Goal: Information Seeking & Learning: Understand process/instructions

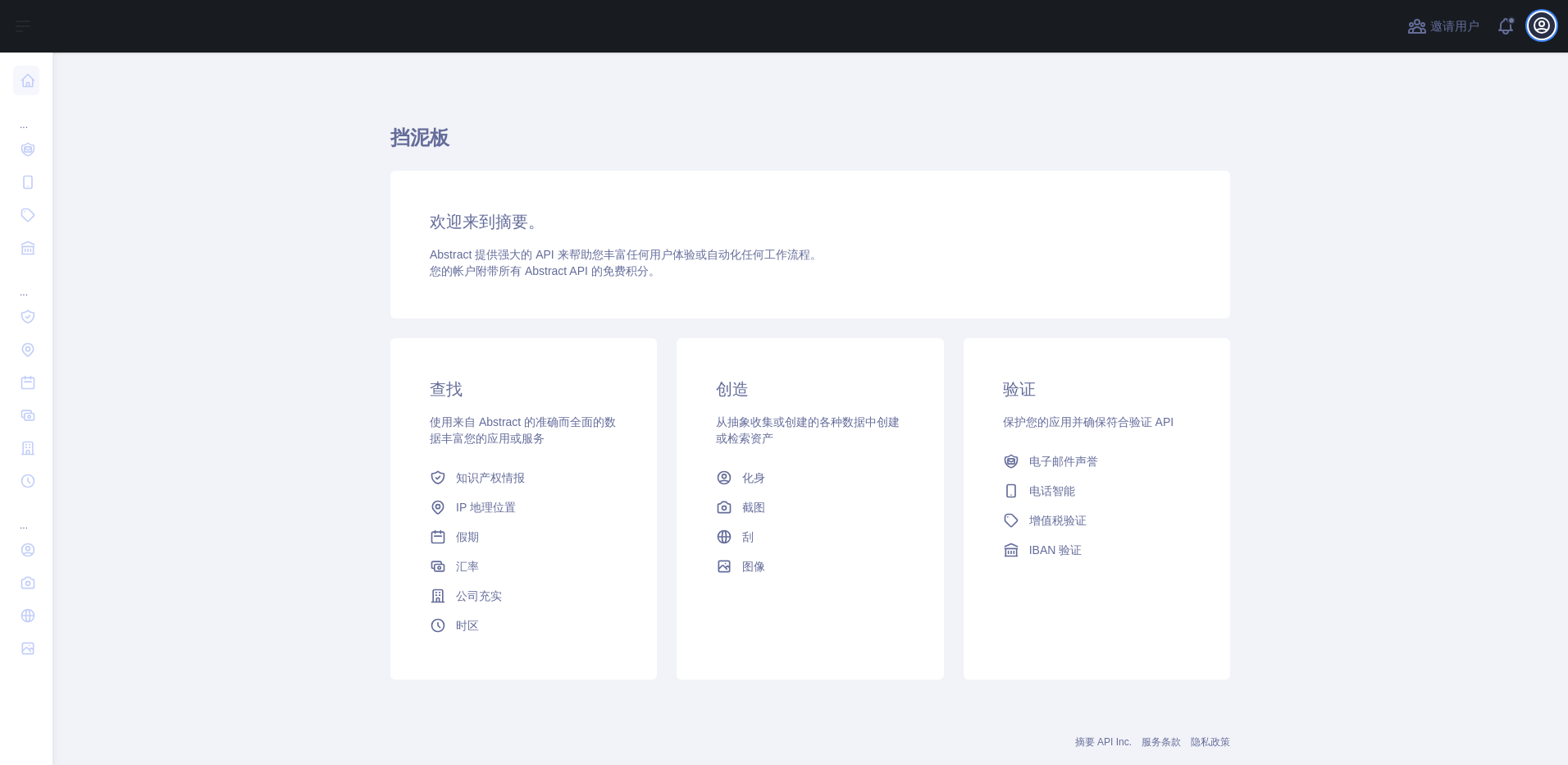
click at [1544, 22] on icon "button" at bounding box center [1541, 25] width 14 height 14
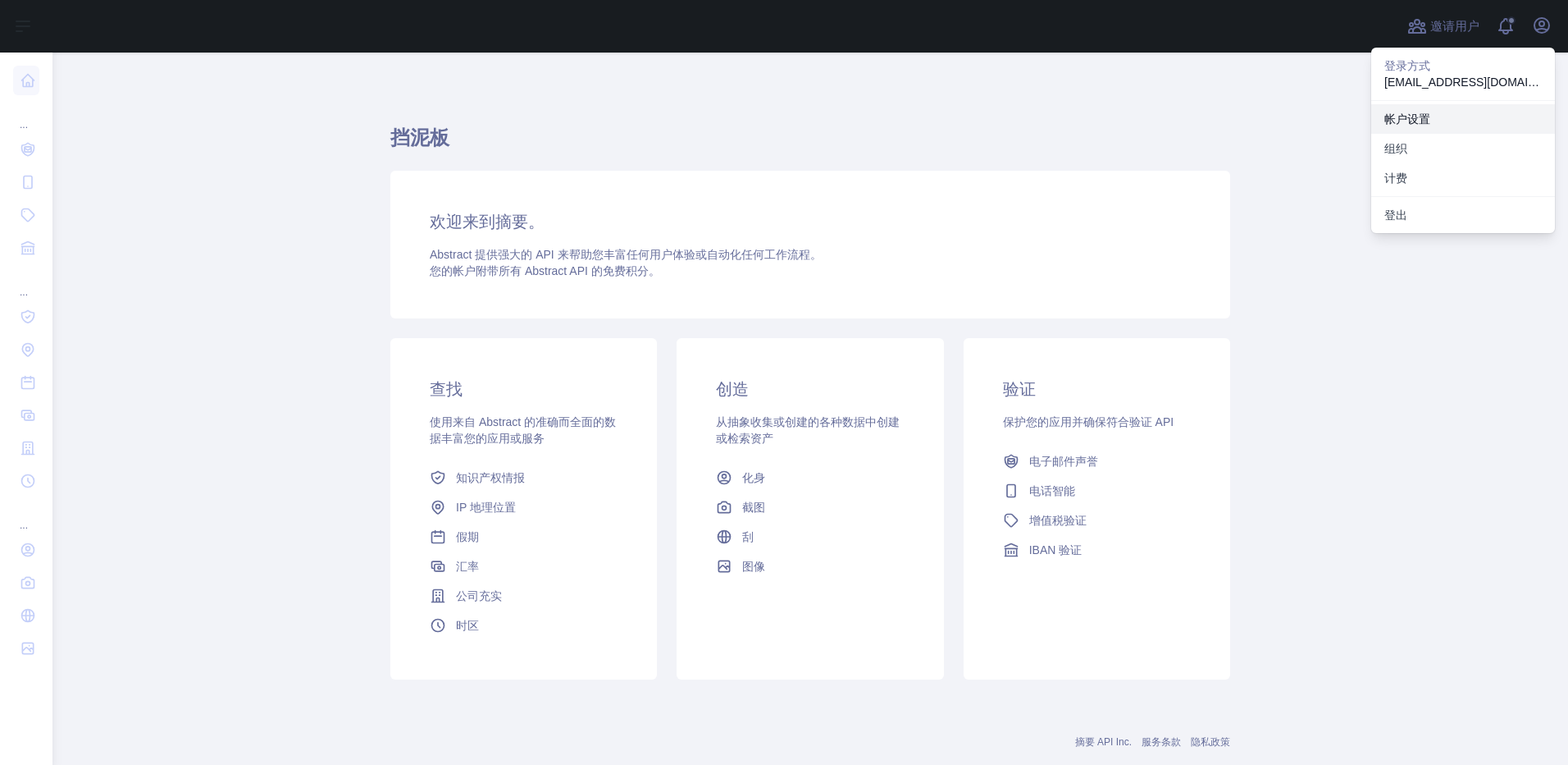
click at [1447, 113] on link "帐户设置" at bounding box center [1462, 119] width 183 height 30
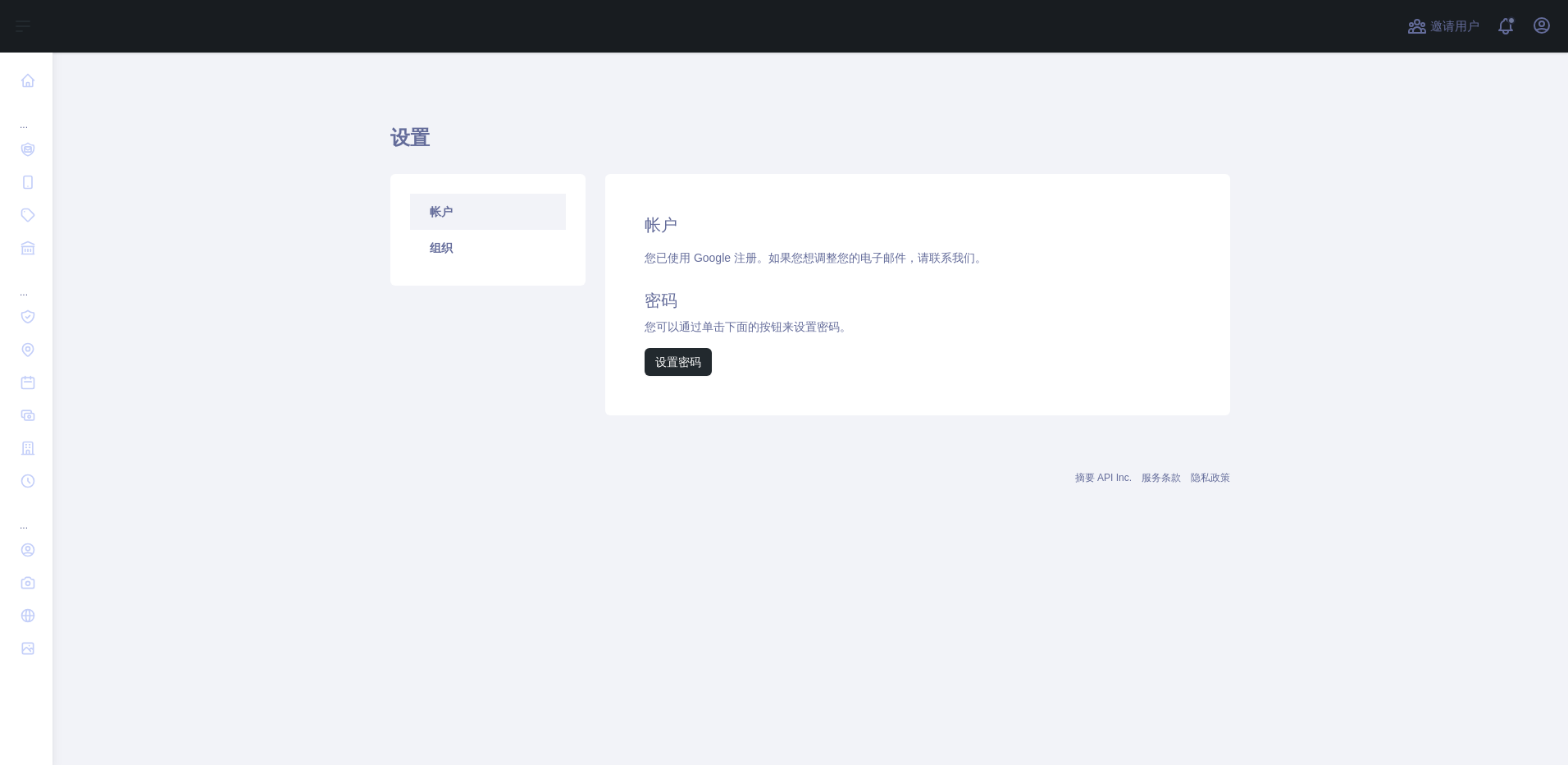
click at [654, 227] on h2 "帐户" at bounding box center [917, 225] width 546 height 23
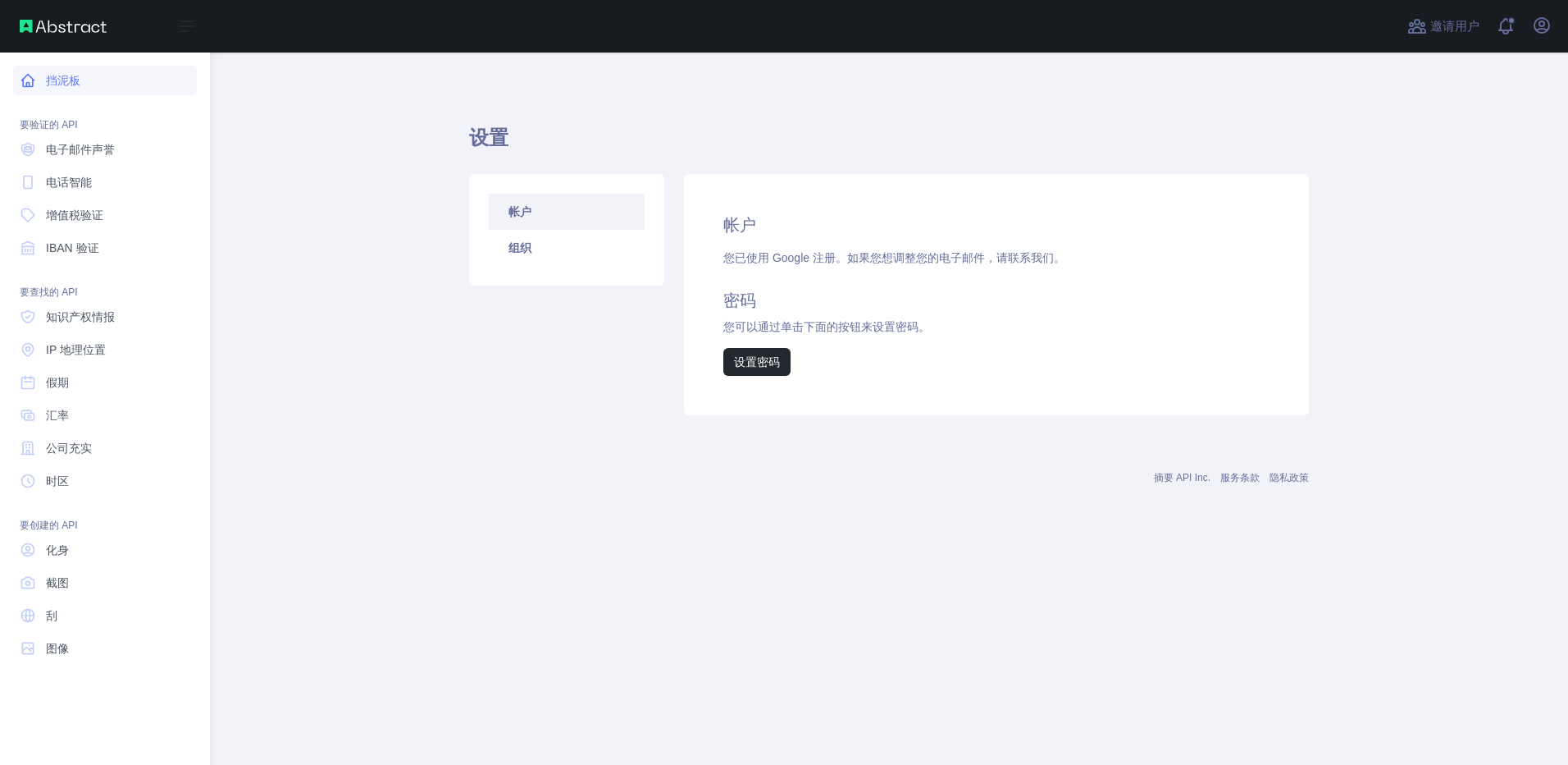
click at [79, 86] on font "挡泥板" at bounding box center [63, 80] width 35 height 16
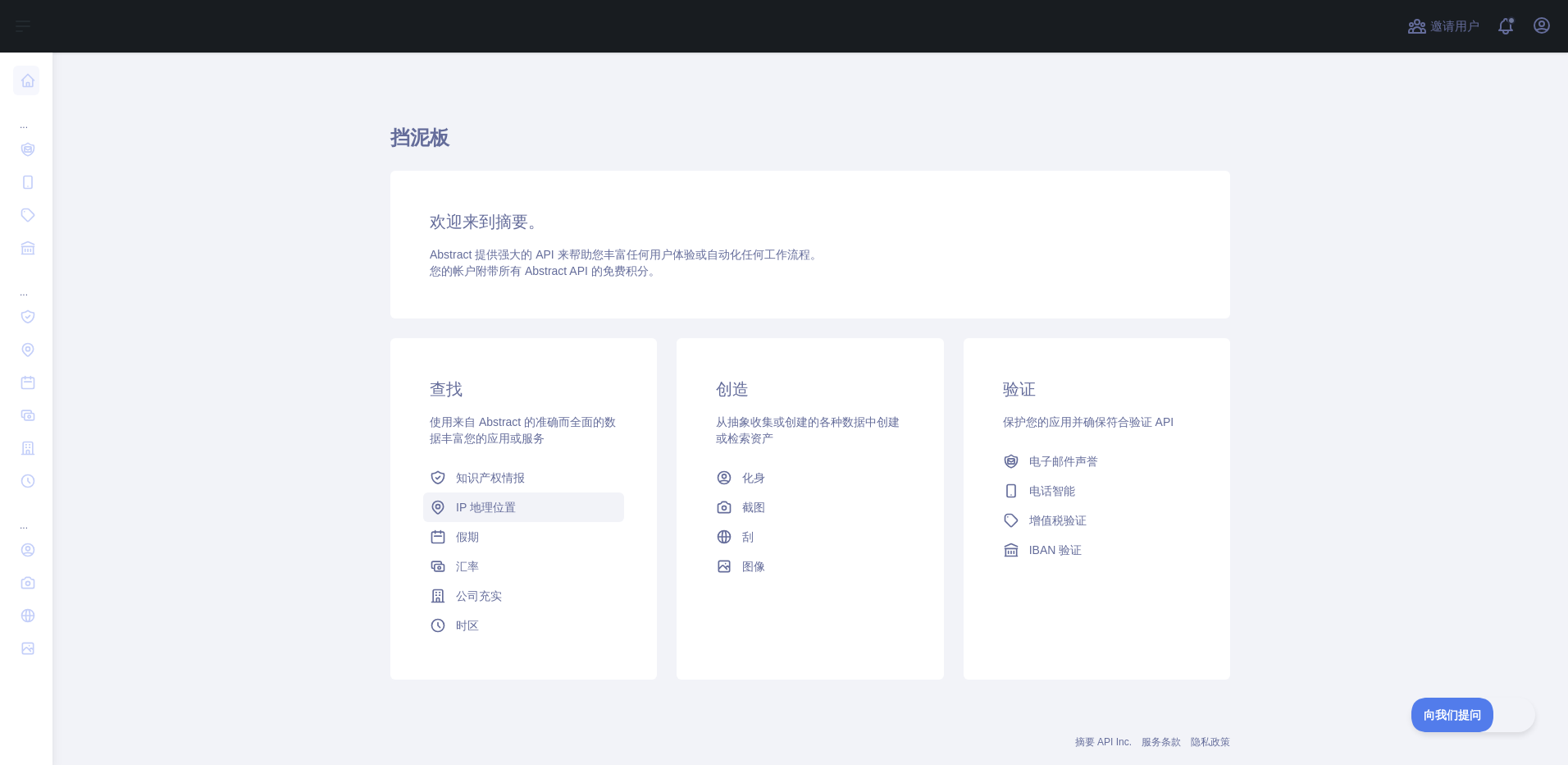
click at [522, 507] on link "IP 地理位置" at bounding box center [523, 507] width 201 height 30
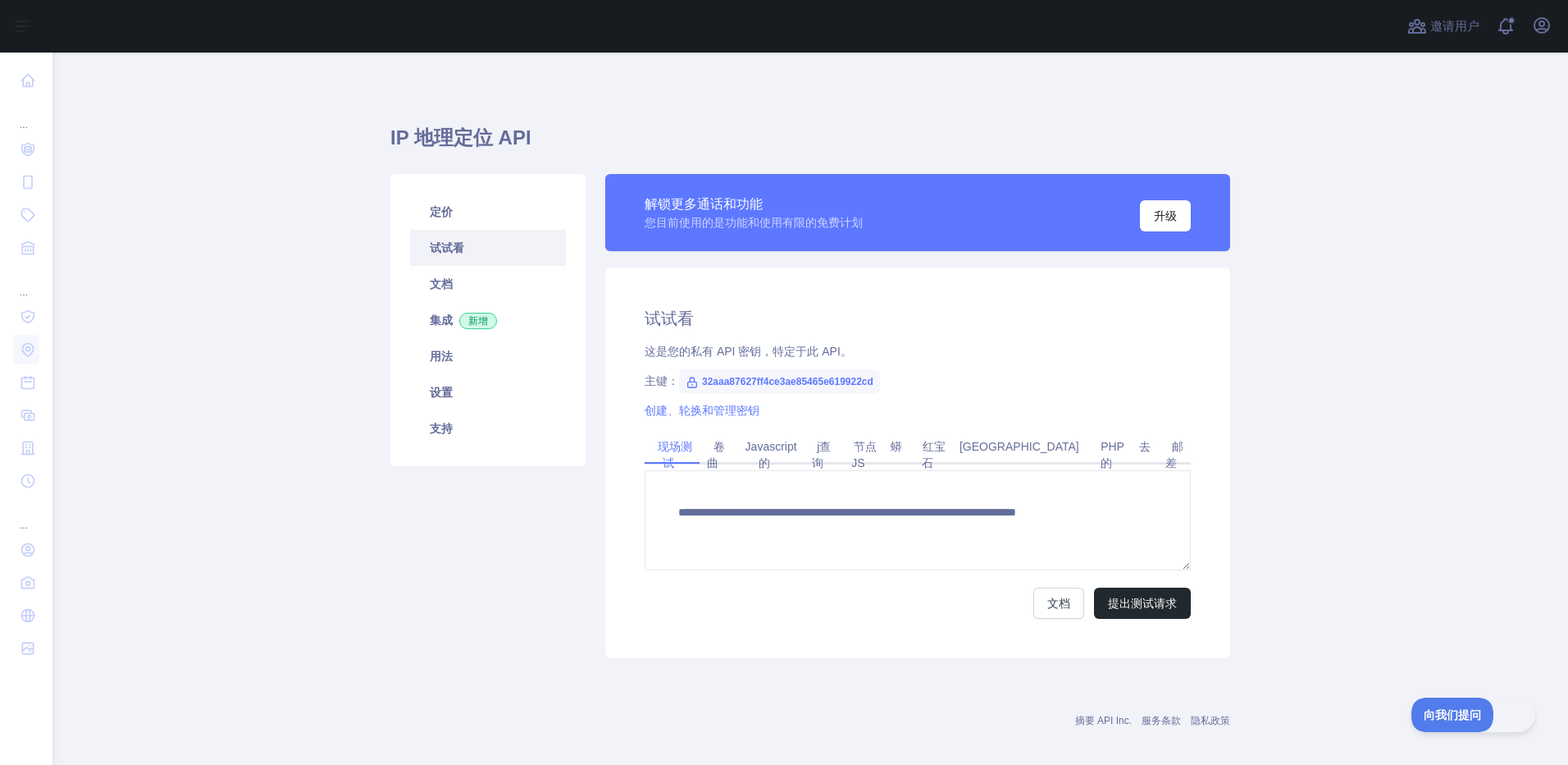
type textarea "**********"
click at [795, 376] on span "32aaa87627ff4ce3ae85465e619922cd" at bounding box center [779, 382] width 201 height 25
copy span "32aaa87627ff4ce3ae85465e619922cd"
drag, startPoint x: 1210, startPoint y: 66, endPoint x: 1184, endPoint y: 53, distance: 29.1
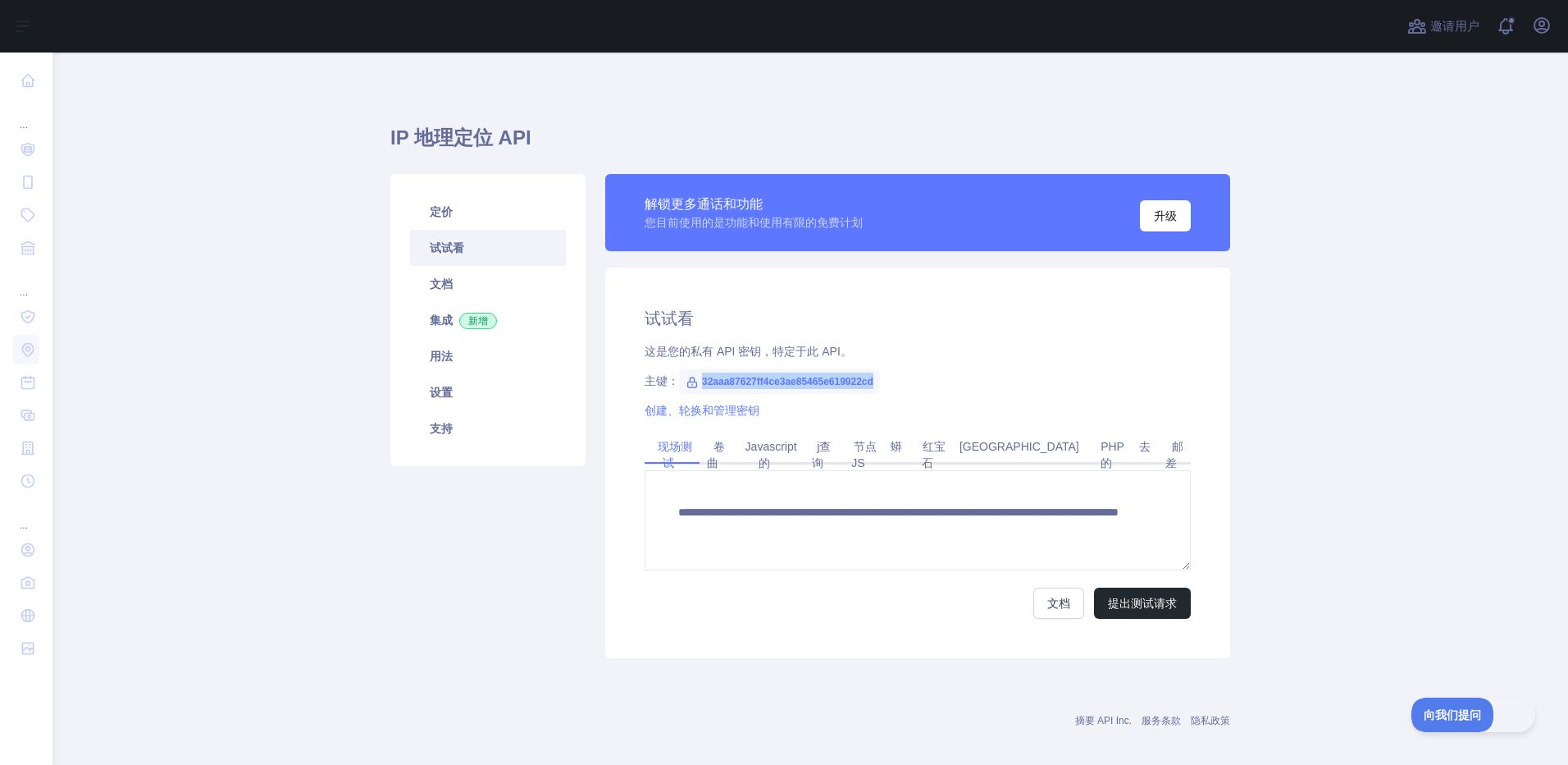
click at [1210, 66] on div "**********" at bounding box center [810, 416] width 840 height 727
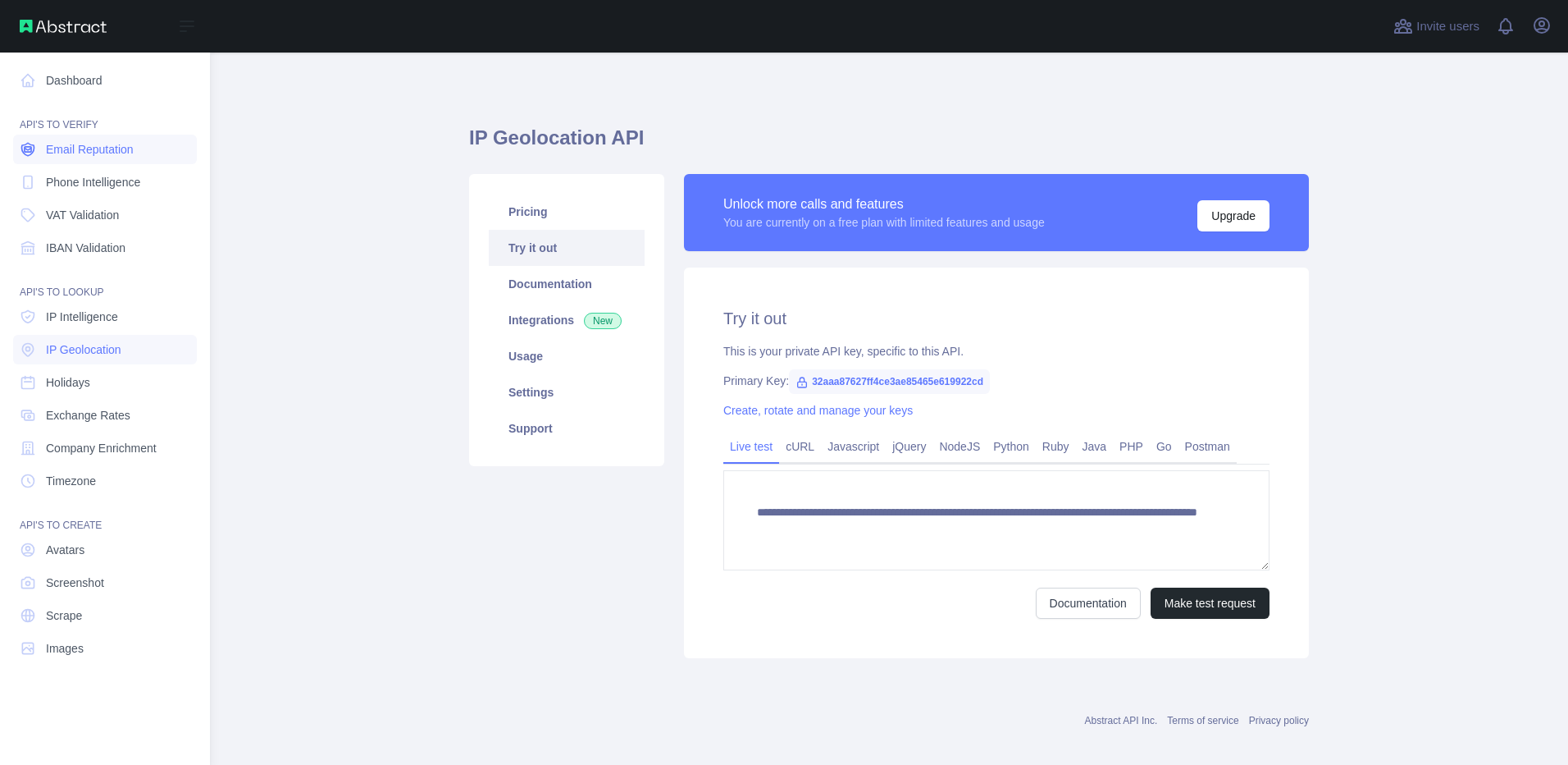
click at [93, 153] on span "Email Reputation" at bounding box center [89, 149] width 87 height 16
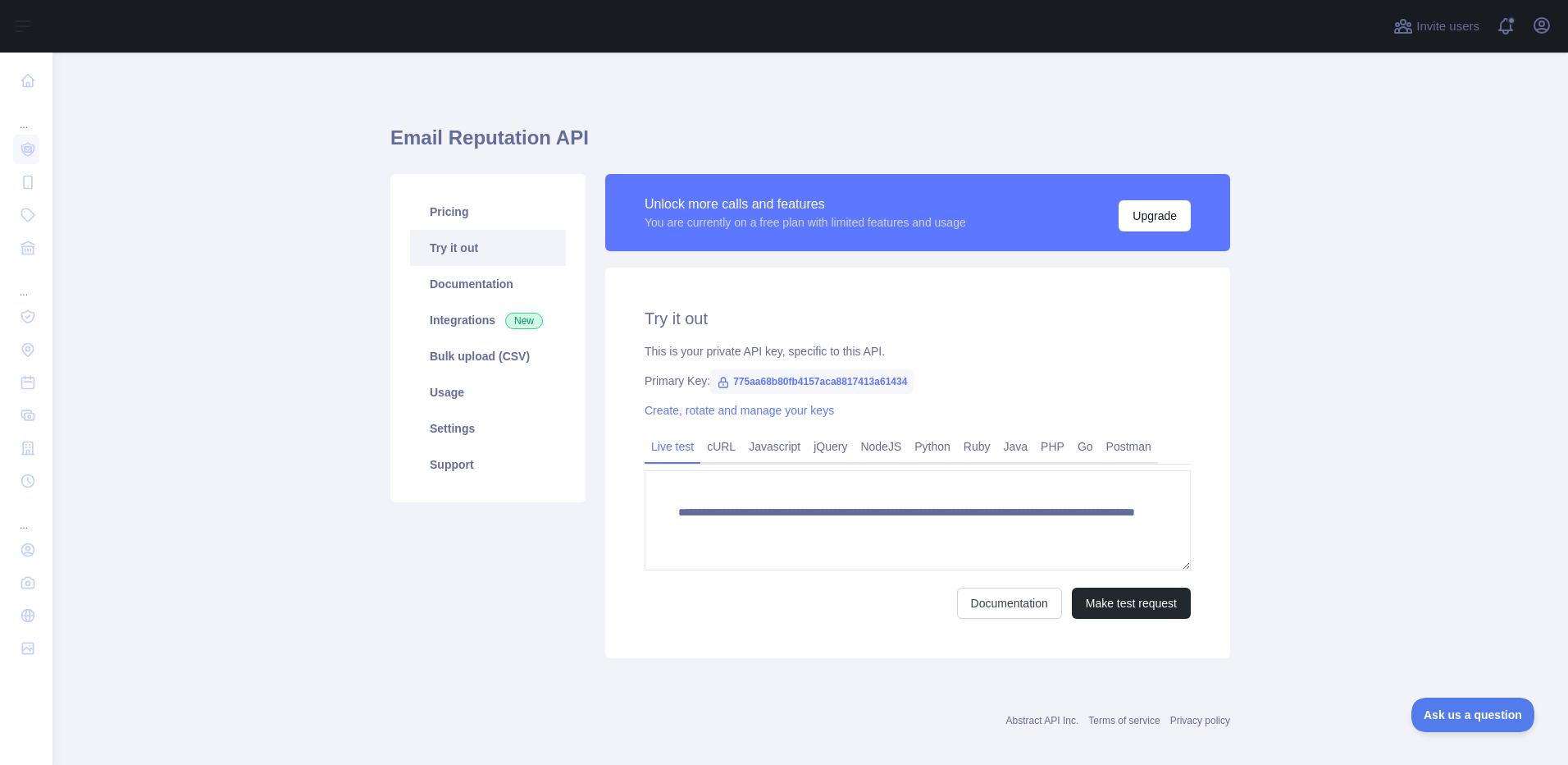
click at [807, 381] on span "775aa68b80fb4157aca8817413a61434" at bounding box center [812, 382] width 203 height 25
copy span "775aa68b80fb4157aca8817413a61434"
click at [1007, 323] on h2 "Try it out" at bounding box center [917, 319] width 546 height 23
drag, startPoint x: 714, startPoint y: 453, endPoint x: 1059, endPoint y: 462, distance: 345.1
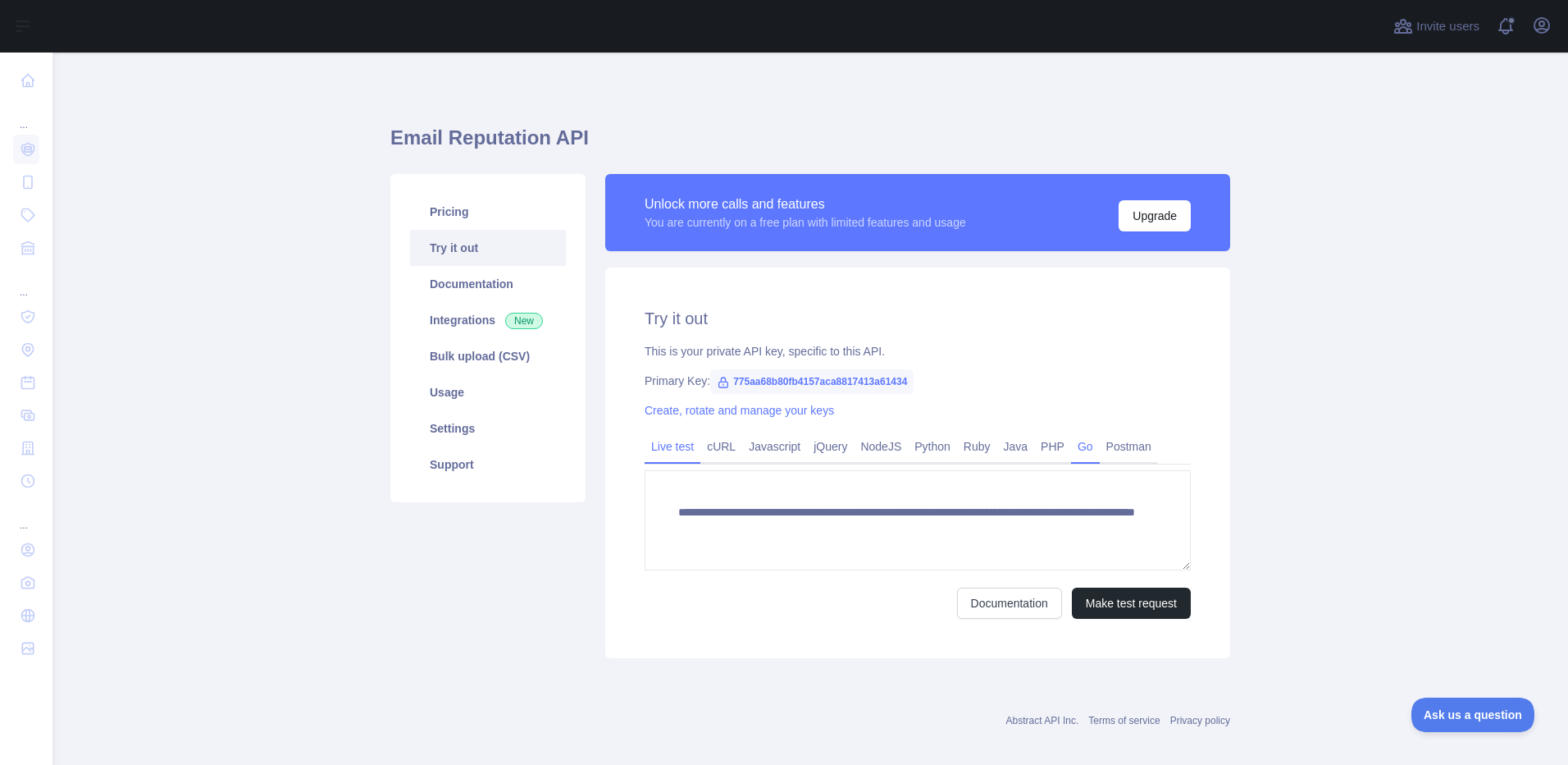
click at [714, 453] on link "cURL" at bounding box center [722, 445] width 42 height 26
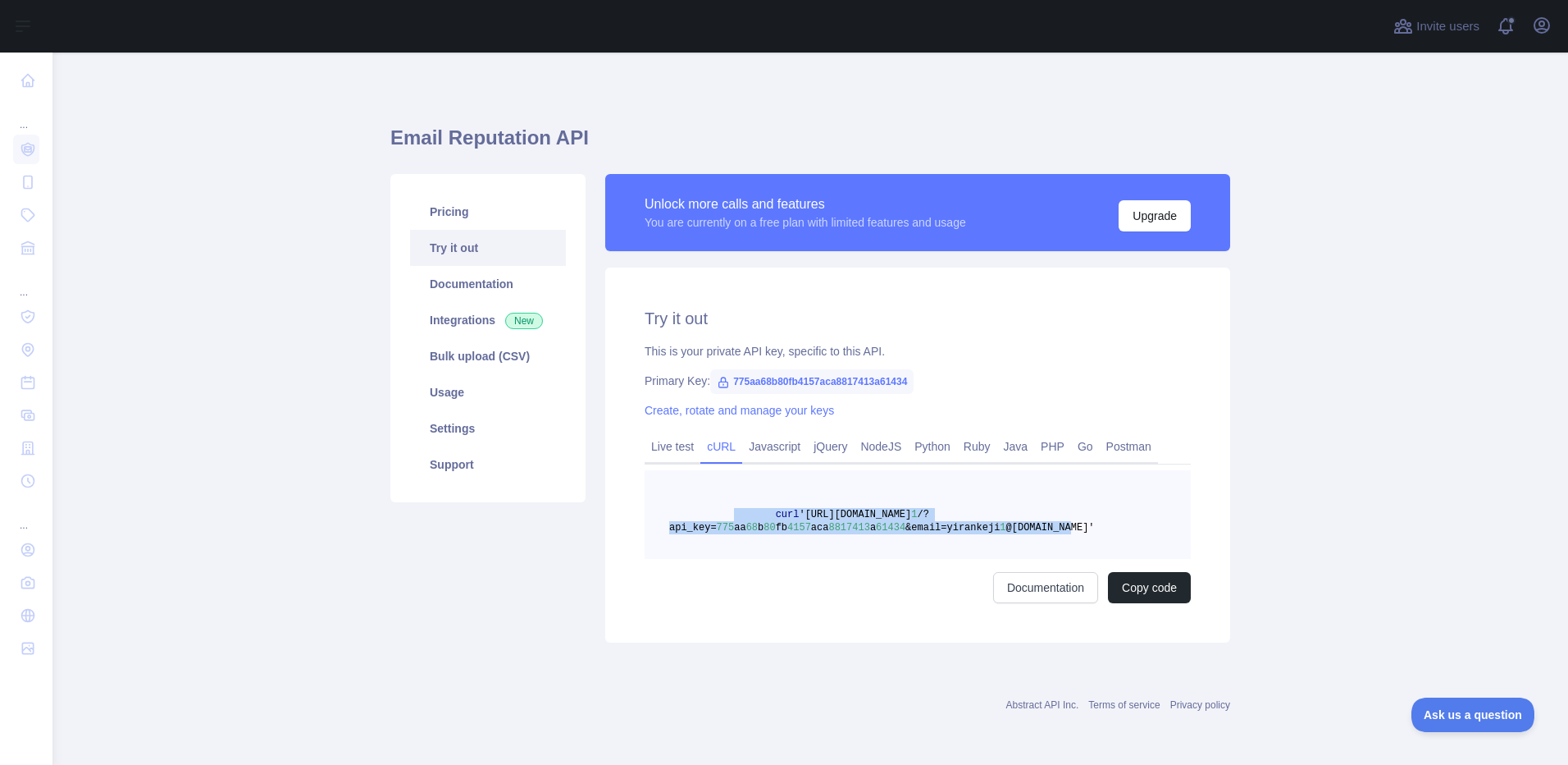
drag, startPoint x: 1063, startPoint y: 529, endPoint x: 728, endPoint y: 511, distance: 335.5
click at [728, 511] on pre "curl 'https://emailreputation.abstractapi.com/v 1 /?api_key= 775 aa 68 b 80 fb …" at bounding box center [917, 514] width 546 height 88
copy span "curl 'https://emailreputation.abstractapi.com/v 1 /?api_key= 775 aa 68 b 80 fb …"
click at [280, 764] on html "Open sidebar Open sidebar ... ... ... Invite users View notifications Open user…" at bounding box center [784, 382] width 1568 height 765
